Goal: Task Accomplishment & Management: Complete application form

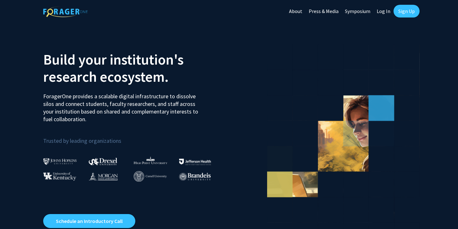
click at [384, 12] on link "Log In" at bounding box center [383, 11] width 20 height 22
select select
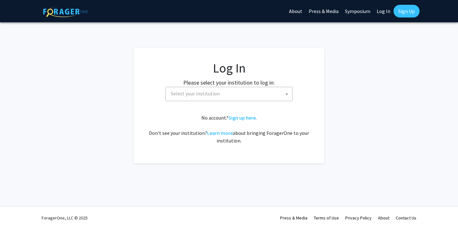
click at [395, 11] on link "Sign Up" at bounding box center [406, 11] width 26 height 13
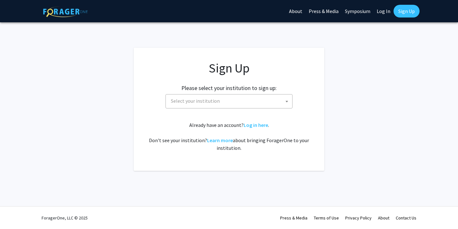
click at [266, 99] on span "Select your institution" at bounding box center [230, 100] width 124 height 13
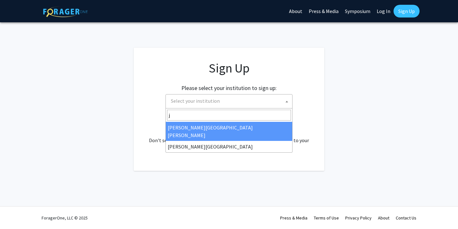
type input "j"
select select "1"
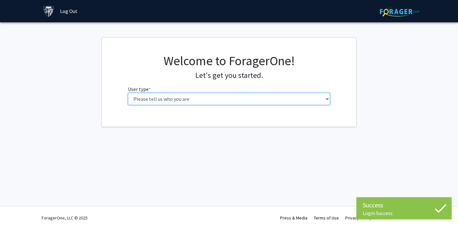
click at [281, 102] on select "Please tell us who you are Undergraduate Student Master's Student Doctoral Cand…" at bounding box center [229, 99] width 202 height 12
select select "2: masters"
click at [128, 93] on select "Please tell us who you are Undergraduate Student Master's Student Doctoral Cand…" at bounding box center [229, 99] width 202 height 12
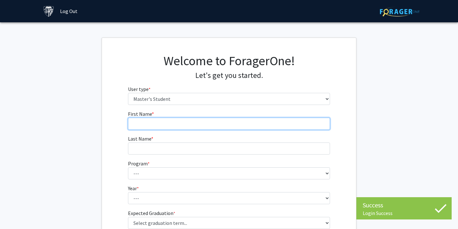
click at [243, 119] on input "First Name * required" at bounding box center [229, 123] width 202 height 12
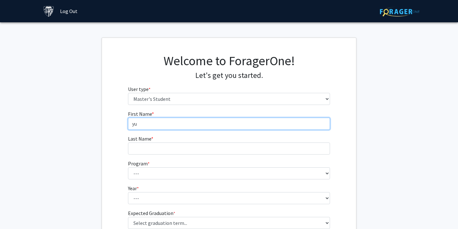
type input "y"
type input "yuxuan"
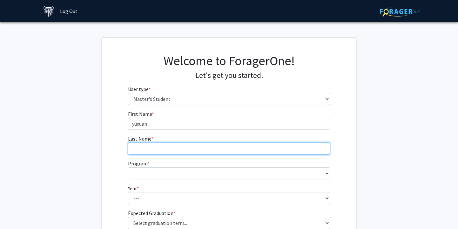
click at [165, 148] on input "Last Name * required" at bounding box center [229, 148] width 202 height 12
type input "wu"
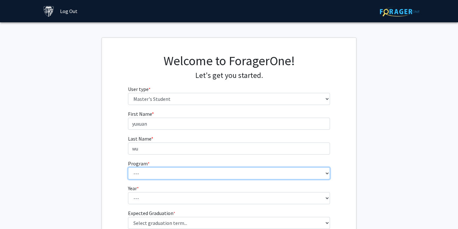
click at [162, 172] on select "--- Anatomy Education Applied and Computational Mathematics Applied Biomedical …" at bounding box center [229, 173] width 202 height 12
select select "112: 111"
click at [128, 167] on select "--- Anatomy Education Applied and Computational Mathematics Applied Biomedical …" at bounding box center [229, 173] width 202 height 12
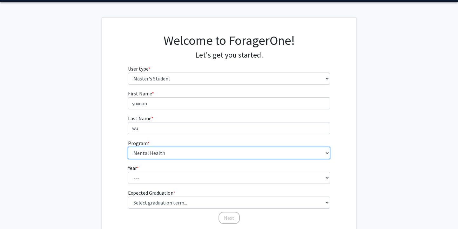
scroll to position [23, 0]
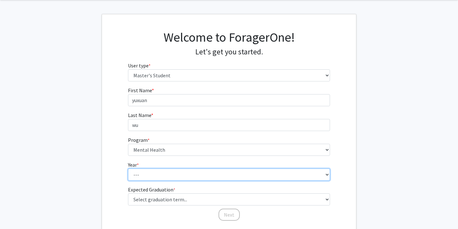
click at [151, 177] on select "--- First Year Second Year" at bounding box center [229, 174] width 202 height 12
select select "1: first_year"
click at [128, 168] on select "--- First Year Second Year" at bounding box center [229, 174] width 202 height 12
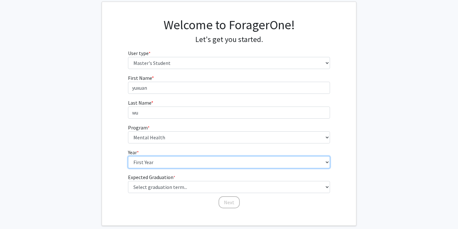
scroll to position [42, 0]
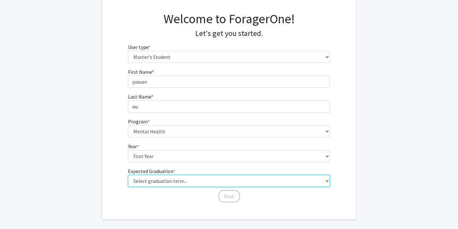
click at [158, 184] on select "Select graduation term... Spring 2025 Summer 2025 Fall 2025 Winter 2025 Spring …" at bounding box center [229, 181] width 202 height 12
select select "9: spring_2027"
click at [128, 175] on select "Select graduation term... Spring 2025 Summer 2025 Fall 2025 Winter 2025 Spring …" at bounding box center [229, 181] width 202 height 12
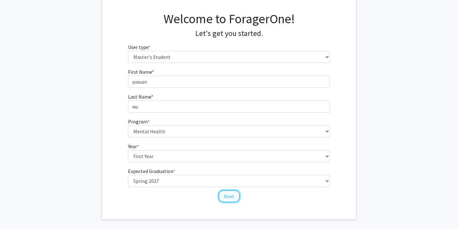
click at [229, 195] on button "Next" at bounding box center [228, 196] width 21 height 12
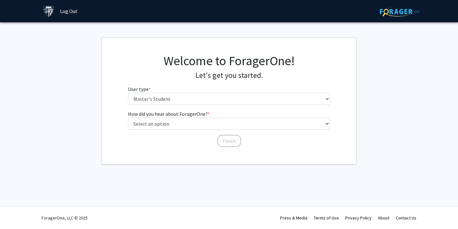
scroll to position [0, 0]
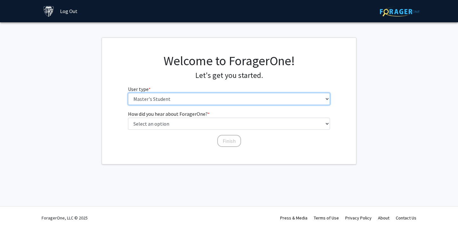
click at [215, 104] on select "Please tell us who you are Undergraduate Student Master's Student Doctoral Cand…" at bounding box center [229, 99] width 202 height 12
click at [128, 93] on select "Please tell us who you are Undergraduate Student Master's Student Doctoral Cand…" at bounding box center [229, 99] width 202 height 12
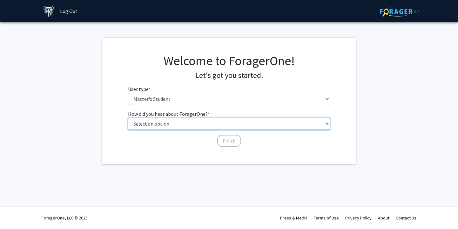
click at [211, 125] on select "Select an option Peer/student recommendation Faculty/staff recommendation Unive…" at bounding box center [229, 123] width 202 height 12
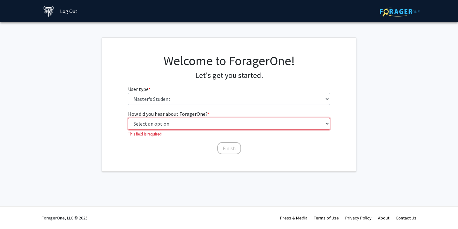
click at [214, 128] on select "Select an option Peer/student recommendation Faculty/staff recommendation Unive…" at bounding box center [229, 123] width 202 height 12
select select "1: peer_recommendation"
click at [128, 117] on select "Select an option Peer/student recommendation Faculty/staff recommendation Unive…" at bounding box center [229, 123] width 202 height 12
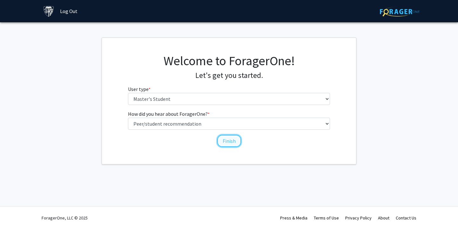
click at [230, 144] on button "Finish" at bounding box center [229, 141] width 24 height 12
